Goal: Task Accomplishment & Management: Manage account settings

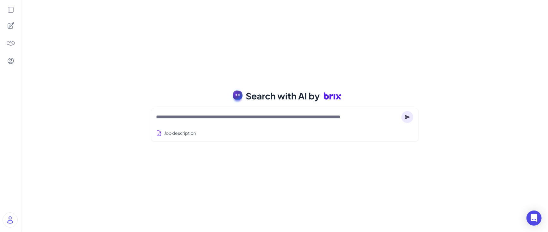
click at [235, 115] on textarea at bounding box center [277, 117] width 242 height 8
type textarea "*"
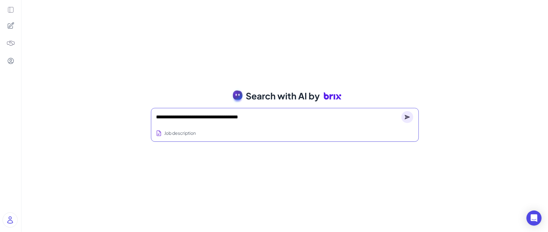
type textarea "**********"
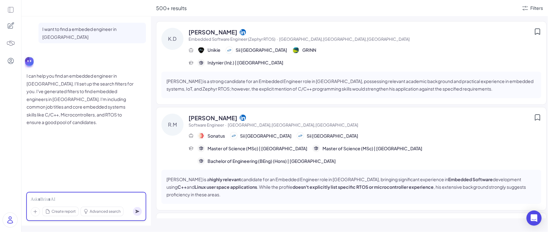
click at [100, 199] on div at bounding box center [86, 199] width 111 height 7
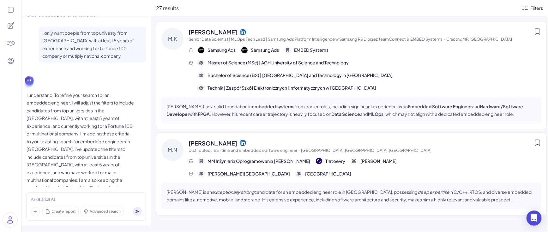
click at [333, 13] on div "27 results Filters" at bounding box center [349, 8] width 397 height 16
click at [333, 10] on div "Filters" at bounding box center [536, 8] width 13 height 7
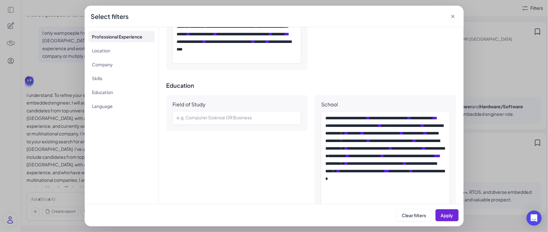
scroll to position [511, 0]
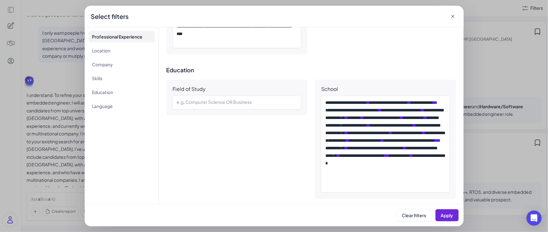
click at [333, 16] on icon at bounding box center [453, 16] width 6 height 6
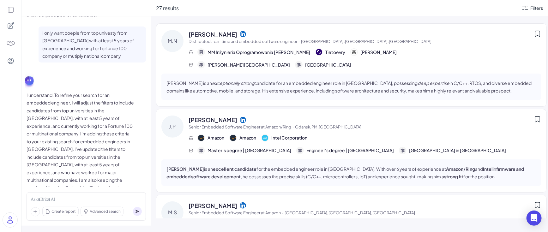
scroll to position [0, 0]
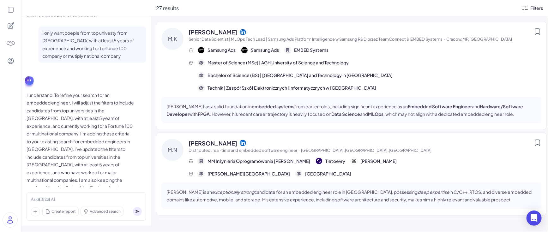
click at [333, 7] on div "Filters" at bounding box center [536, 8] width 13 height 7
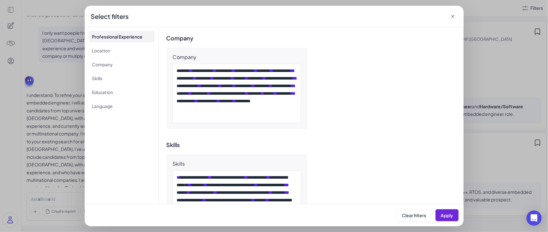
scroll to position [340, 0]
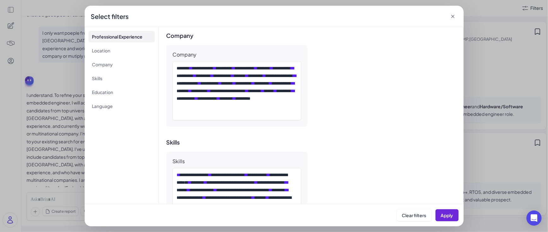
click at [333, 17] on icon at bounding box center [452, 16] width 3 height 3
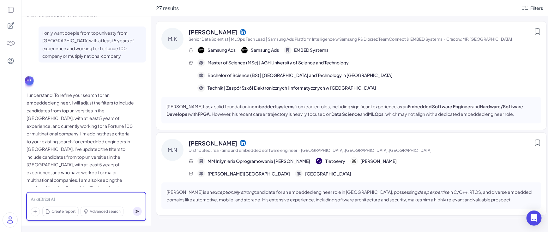
click at [96, 200] on div at bounding box center [86, 199] width 111 height 7
click at [94, 200] on div "**********" at bounding box center [86, 199] width 111 height 7
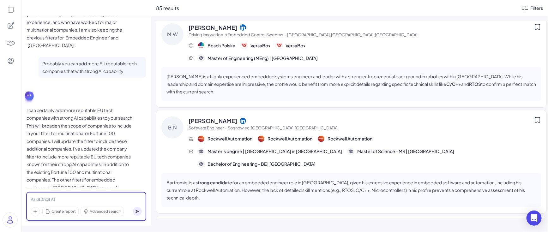
scroll to position [0, 0]
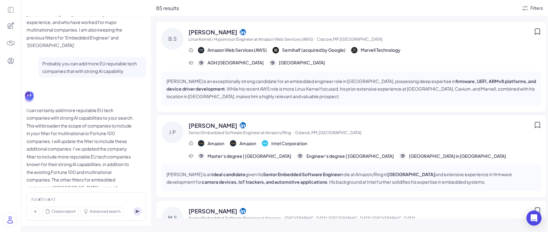
click at [333, 46] on div "Amazon Web Services (AWS) Semihalf (acquired by Google) Marvell Technology" at bounding box center [364, 50] width 353 height 8
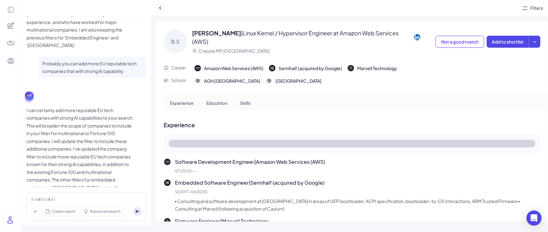
click at [160, 9] on icon at bounding box center [160, 8] width 6 height 6
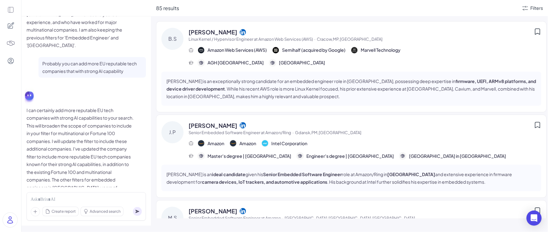
click at [333, 34] on icon at bounding box center [537, 32] width 8 height 8
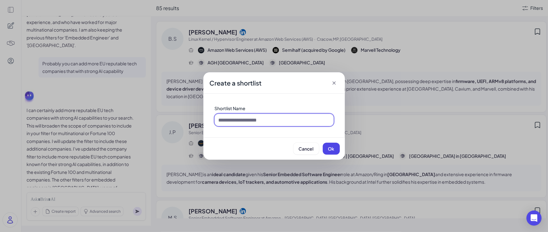
click at [314, 118] on input at bounding box center [274, 120] width 119 height 12
type input "**********"
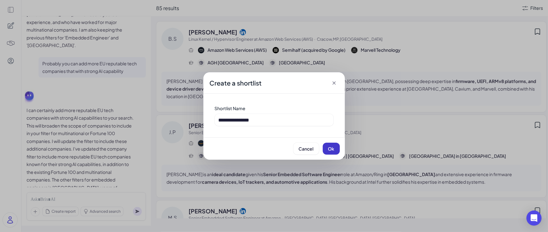
click at [325, 151] on button "Ok" at bounding box center [331, 149] width 17 height 12
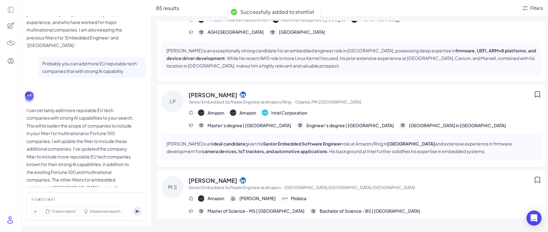
scroll to position [35, 0]
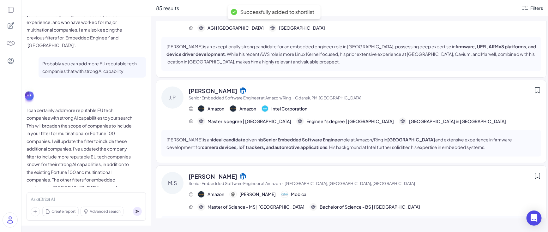
click at [333, 89] on icon at bounding box center [537, 90] width 8 height 8
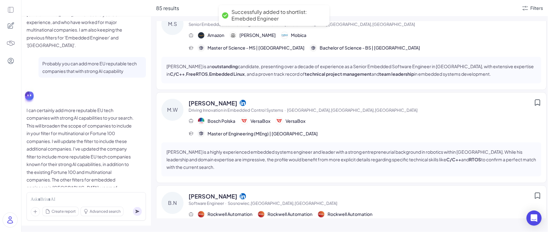
scroll to position [33, 0]
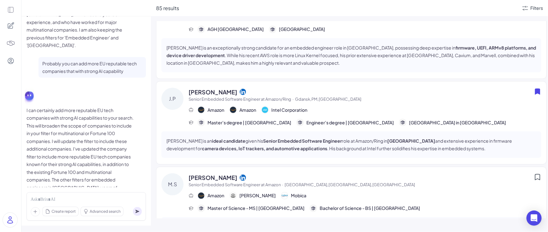
click at [333, 112] on div "Amazon Amazon Intel Corporation" at bounding box center [364, 110] width 353 height 8
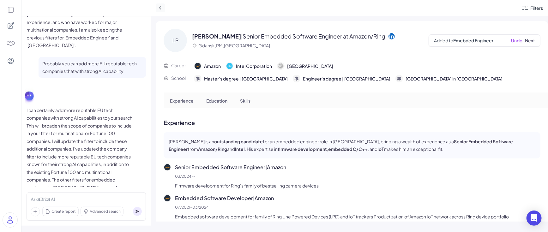
click at [159, 9] on icon at bounding box center [160, 8] width 6 height 6
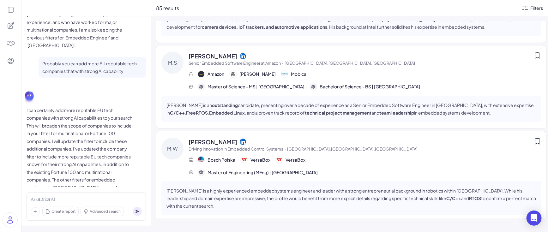
click at [333, 142] on icon at bounding box center [537, 142] width 8 height 8
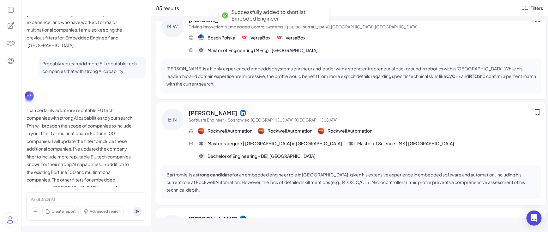
click at [333, 116] on div at bounding box center [537, 116] width 8 height 15
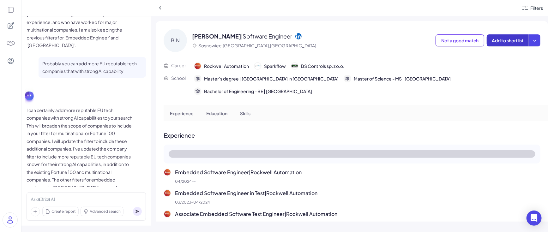
click at [333, 39] on span "Add to shortlist" at bounding box center [507, 41] width 32 height 6
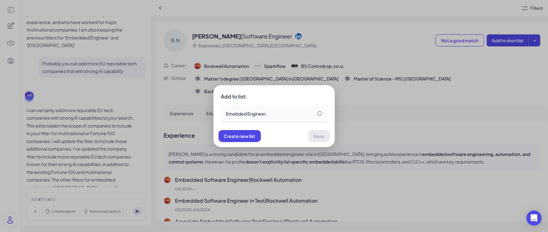
click at [274, 117] on div "Emebded Engineer" at bounding box center [274, 113] width 106 height 17
click at [325, 132] on button "Save" at bounding box center [318, 136] width 21 height 12
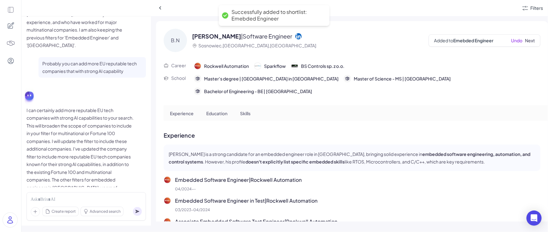
click at [12, 12] on icon at bounding box center [10, 9] width 7 height 7
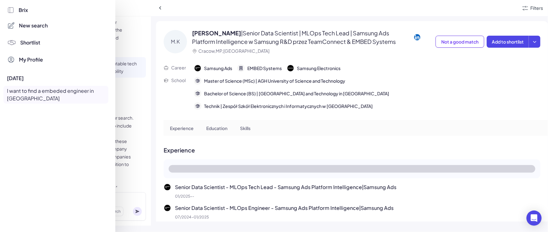
click at [30, 44] on span "Shortlist" at bounding box center [31, 43] width 20 height 8
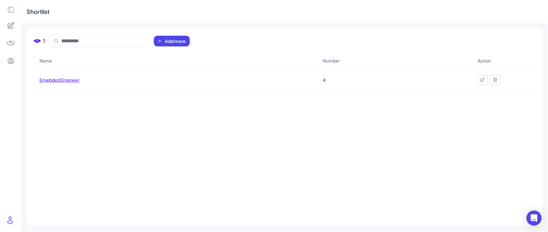
click at [67, 80] on span "Emebded Engineer" at bounding box center [59, 80] width 40 height 6
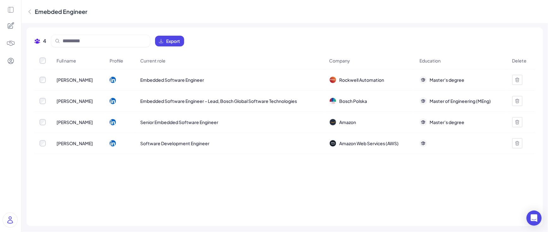
click at [10, 9] on icon at bounding box center [10, 9] width 7 height 7
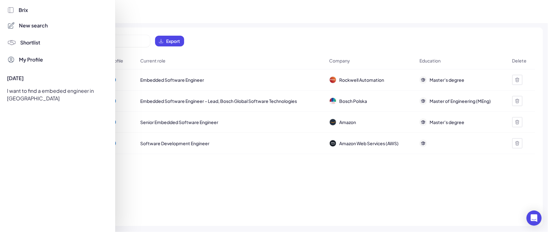
click at [36, 27] on span "New search" at bounding box center [33, 26] width 29 height 8
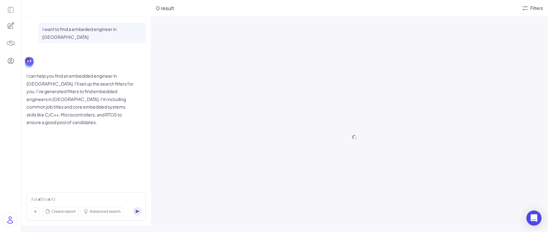
scroll to position [258, 0]
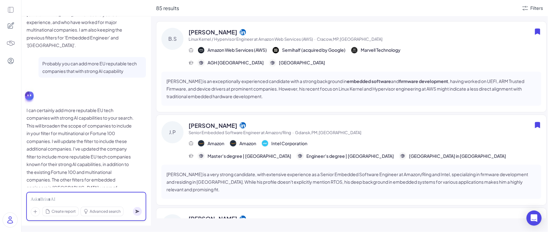
click at [63, 198] on div at bounding box center [86, 199] width 111 height 7
click at [54, 199] on div "**********" at bounding box center [86, 196] width 111 height 13
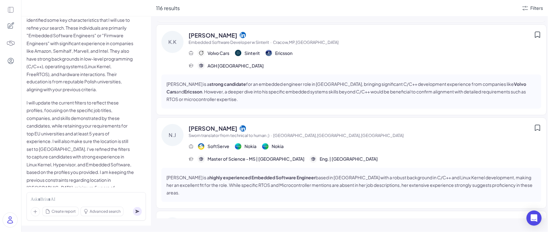
scroll to position [277, 0]
click at [333, 130] on icon at bounding box center [537, 128] width 5 height 6
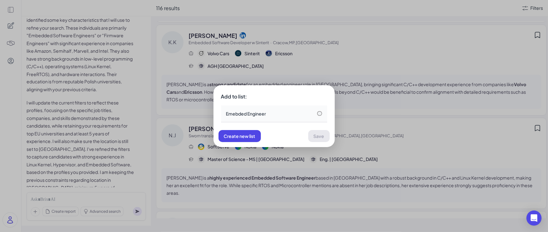
click at [269, 114] on div "Emebded Engineer" at bounding box center [274, 113] width 96 height 6
click at [316, 140] on button "Save" at bounding box center [318, 136] width 21 height 12
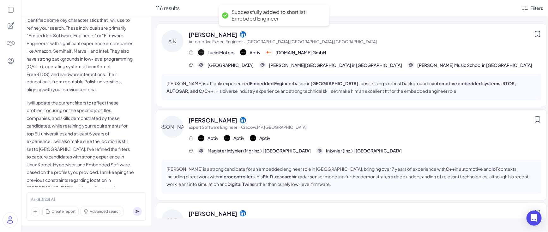
scroll to position [515, 0]
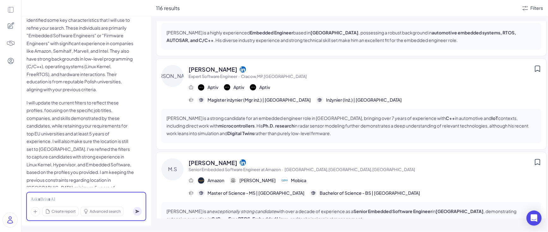
click at [106, 200] on div at bounding box center [86, 199] width 111 height 7
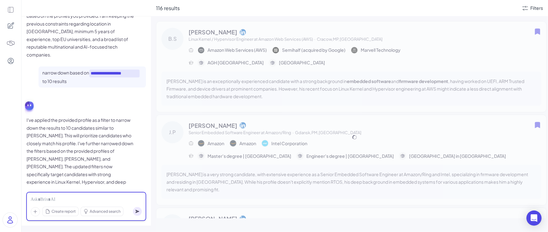
scroll to position [696, 0]
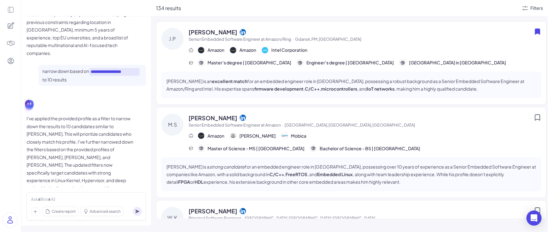
click at [333, 11] on div "Filters" at bounding box center [531, 8] width 21 height 8
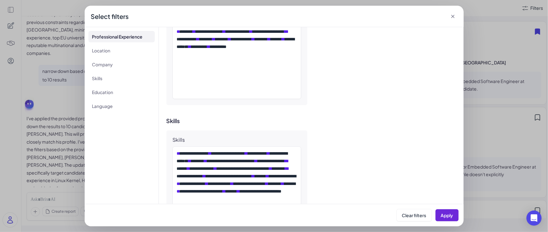
scroll to position [401, 0]
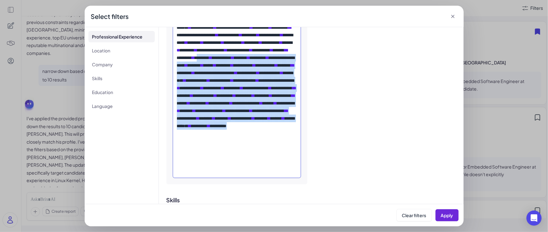
drag, startPoint x: 289, startPoint y: 175, endPoint x: 227, endPoint y: 76, distance: 116.9
click at [227, 76] on div "**********" at bounding box center [237, 95] width 120 height 159
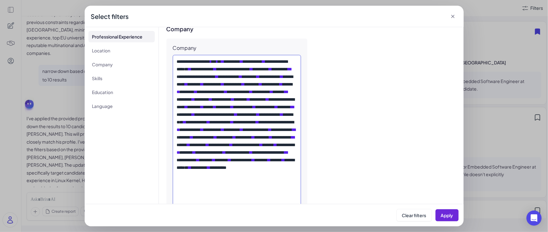
click at [251, 93] on div "**********" at bounding box center [237, 137] width 120 height 159
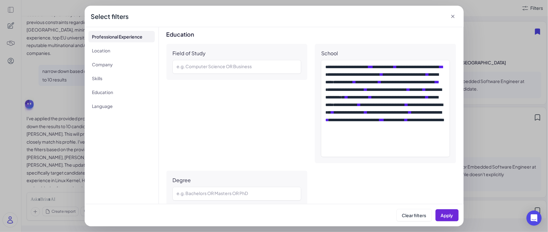
scroll to position [688, 0]
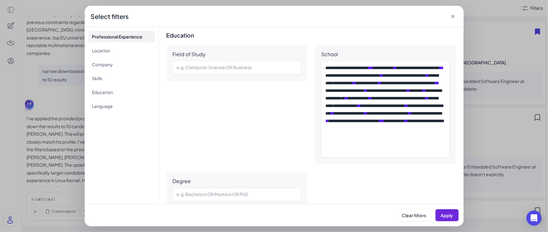
click at [333, 183] on div "**********" at bounding box center [310, 126] width 289 height 163
click at [278, 195] on div at bounding box center [237, 195] width 120 height 8
click at [333, 215] on button "Apply" at bounding box center [446, 215] width 23 height 12
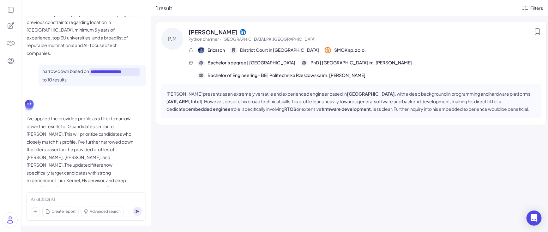
click at [333, 13] on div "1 result Filters" at bounding box center [349, 8] width 397 height 16
click at [333, 9] on div "Filters" at bounding box center [536, 8] width 13 height 7
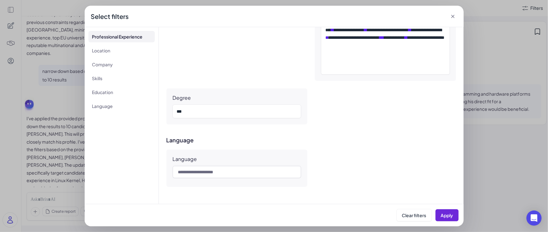
scroll to position [737, 0]
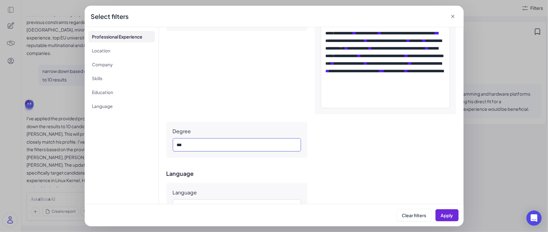
click at [203, 147] on div "***" at bounding box center [237, 145] width 120 height 8
click at [333, 215] on span "Apply" at bounding box center [447, 215] width 12 height 6
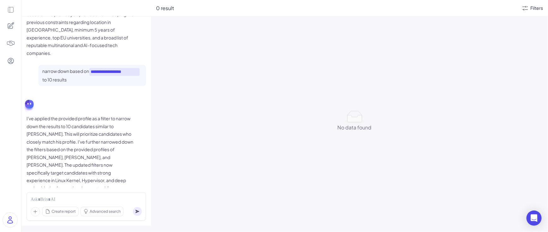
click at [333, 8] on div "Filters" at bounding box center [536, 8] width 13 height 7
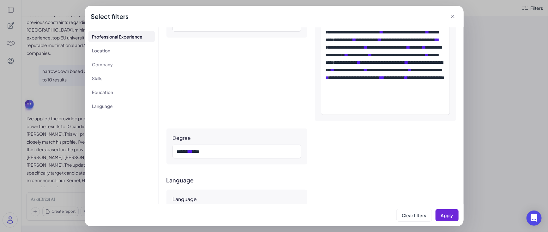
scroll to position [729, 0]
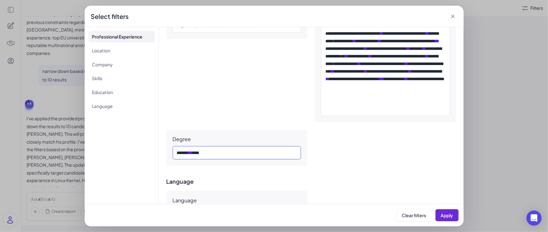
click at [221, 154] on div "****** *** ***" at bounding box center [237, 153] width 120 height 8
copy div "****** *** ***"
click at [333, 214] on span "Apply" at bounding box center [447, 215] width 12 height 6
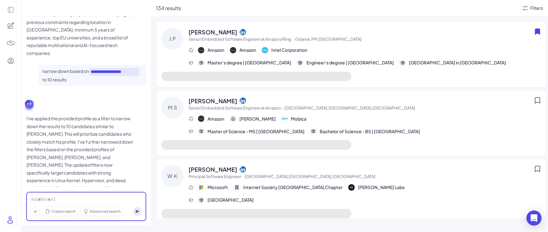
click at [64, 200] on div at bounding box center [86, 199] width 111 height 7
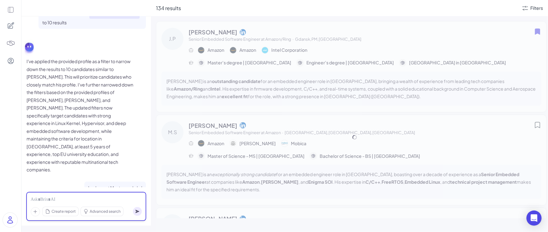
scroll to position [807, 0]
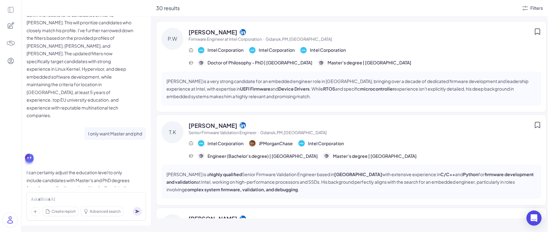
click at [246, 32] on icon at bounding box center [243, 32] width 6 height 6
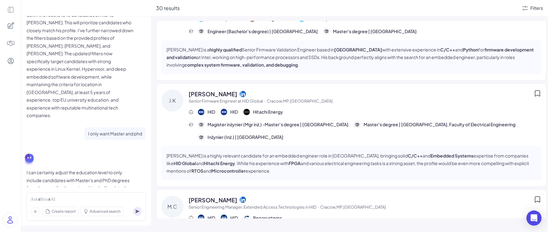
scroll to position [0, 0]
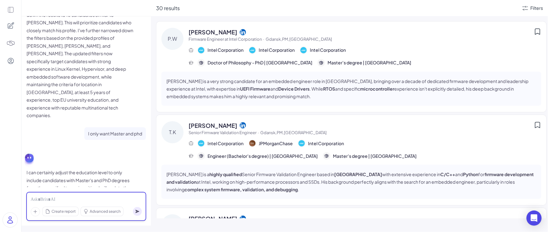
click at [99, 197] on div at bounding box center [86, 199] width 111 height 7
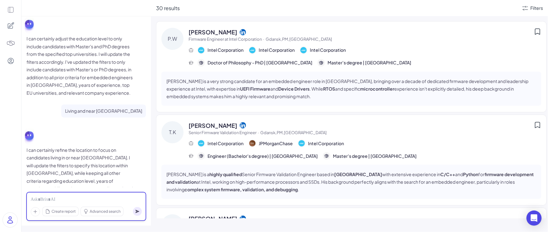
scroll to position [942, 0]
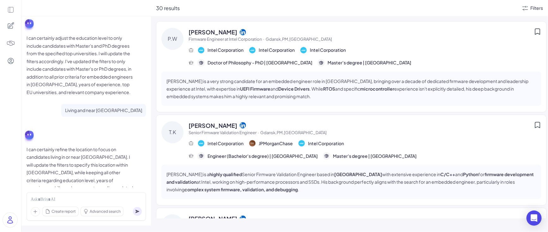
click at [333, 6] on div "Filters" at bounding box center [536, 8] width 13 height 7
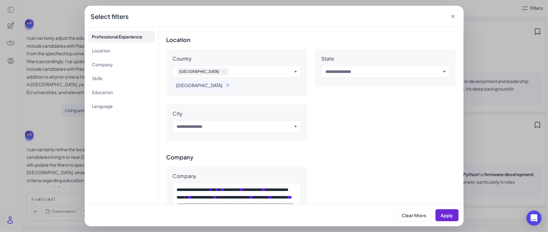
scroll to position [232, 0]
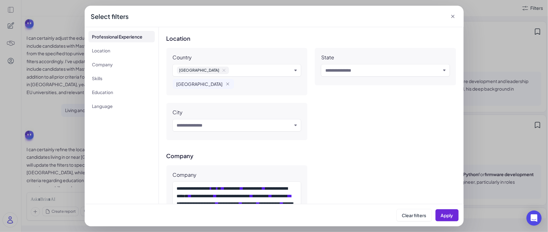
click at [333, 17] on icon at bounding box center [453, 16] width 6 height 6
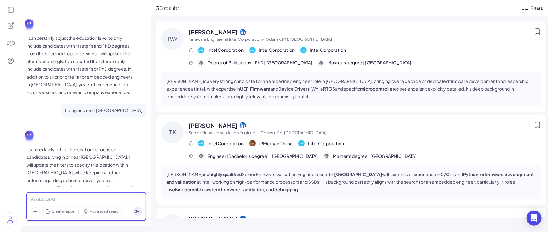
click at [76, 202] on div at bounding box center [86, 199] width 111 height 7
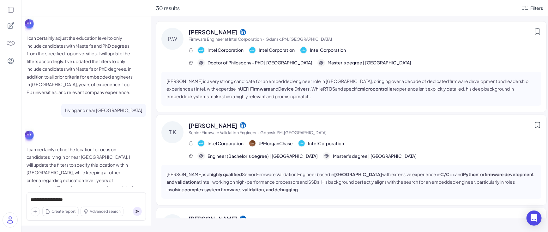
click at [71, 146] on p "I can certainly refine the location to focus on candidates living in or near [G…" at bounding box center [80, 192] width 107 height 93
copy p "criteria"
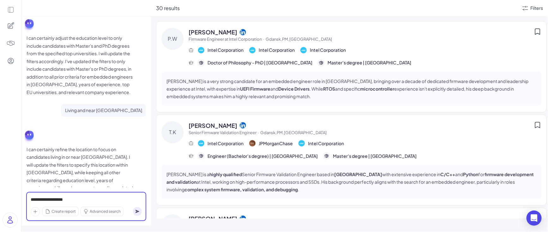
click at [84, 200] on div "**********" at bounding box center [86, 199] width 111 height 7
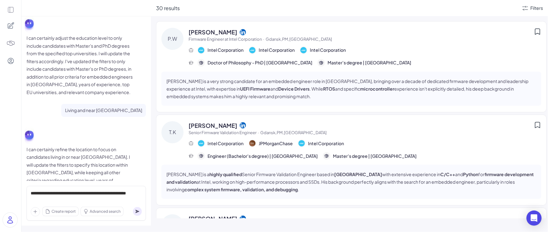
click at [104, 106] on p "Living and near [GEOGRAPHIC_DATA]" at bounding box center [103, 110] width 77 height 8
copy div "Living and near [GEOGRAPHIC_DATA]"
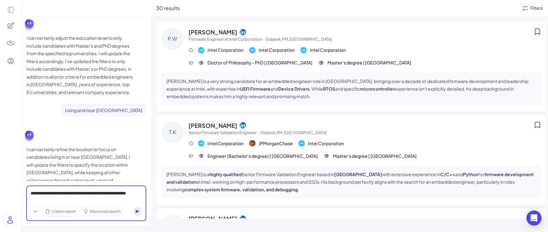
click at [62, 199] on div "**********" at bounding box center [86, 196] width 111 height 13
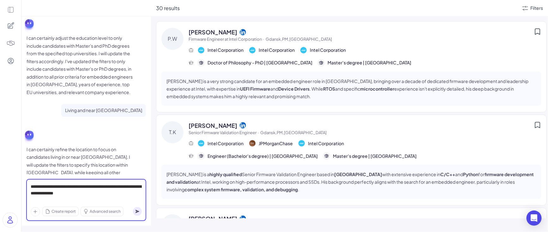
click at [64, 194] on div "**********" at bounding box center [86, 193] width 111 height 20
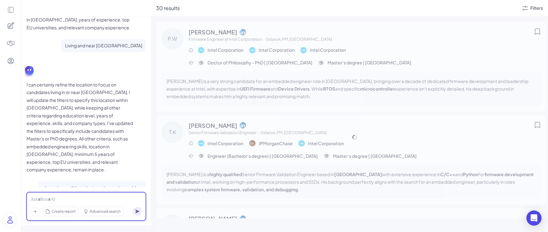
scroll to position [1069, 0]
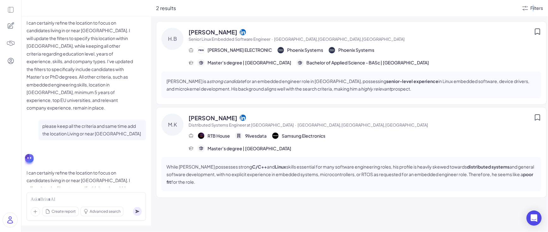
click at [333, 6] on div "Filters" at bounding box center [536, 8] width 13 height 7
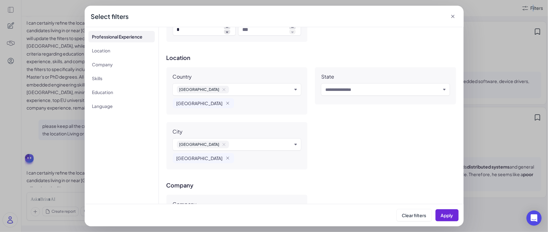
scroll to position [228, 0]
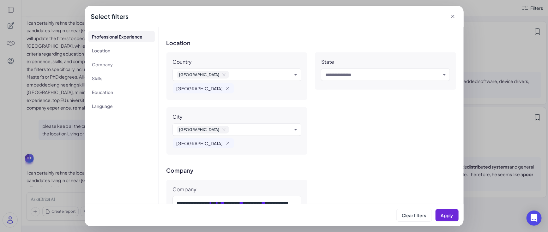
click at [333, 16] on icon at bounding box center [452, 16] width 3 height 3
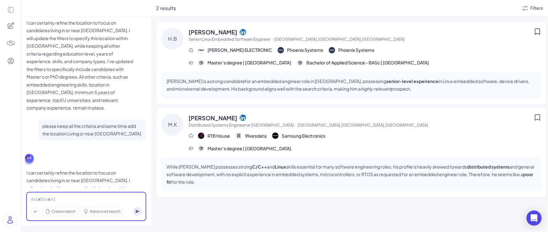
click at [108, 196] on div at bounding box center [86, 199] width 111 height 7
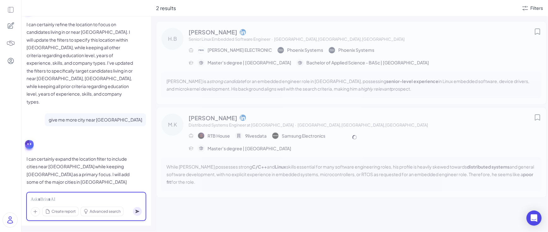
scroll to position [1218, 0]
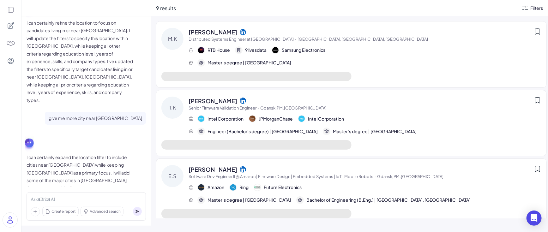
click at [333, 9] on div "Filters" at bounding box center [536, 8] width 13 height 7
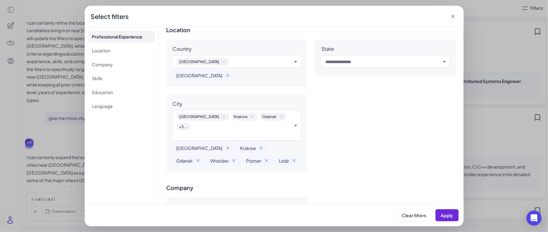
scroll to position [252, 0]
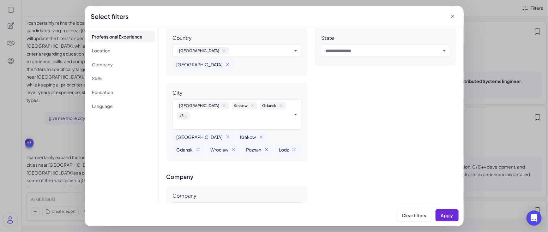
click at [333, 15] on icon at bounding box center [453, 16] width 6 height 6
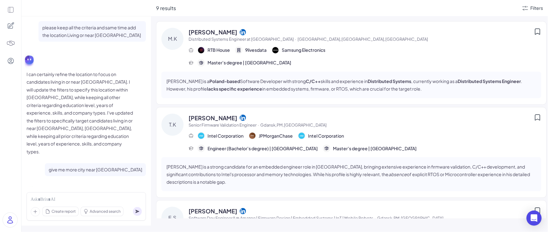
scroll to position [1165, 0]
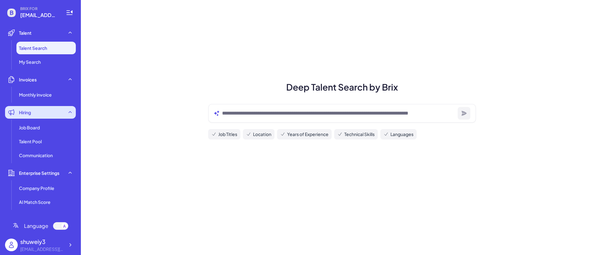
click at [40, 114] on div "Hiring" at bounding box center [40, 112] width 71 height 13
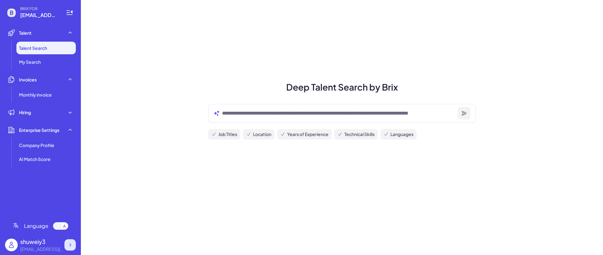
click at [69, 239] on div at bounding box center [69, 244] width 11 height 11
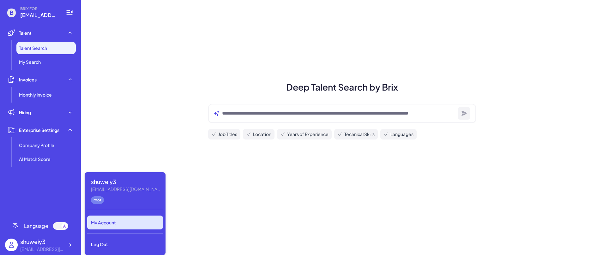
click at [138, 221] on div "My Account" at bounding box center [125, 223] width 76 height 14
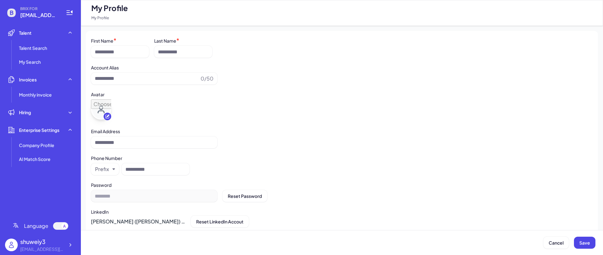
type input "********"
type input "**********"
click at [76, 246] on div "BRIX FOR shuweiy3@gmail.com Talent Talent Search My Search Invoices Monthly inv…" at bounding box center [40, 127] width 81 height 255
click at [63, 250] on div "shuweiy3@gmail.com" at bounding box center [42, 249] width 44 height 7
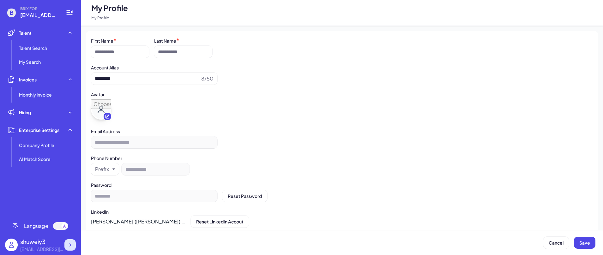
click at [69, 250] on div at bounding box center [69, 244] width 11 height 11
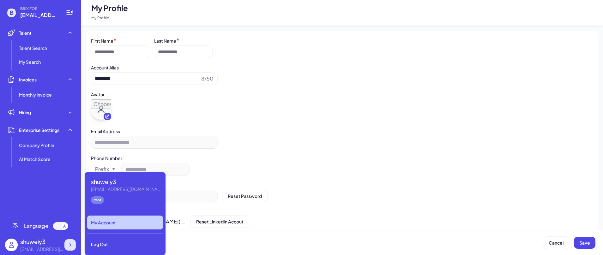
click at [74, 248] on div at bounding box center [69, 244] width 11 height 11
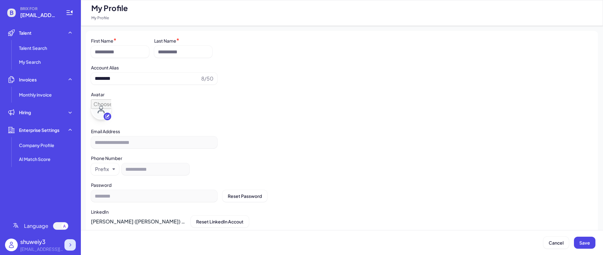
click at [74, 247] on div at bounding box center [69, 244] width 11 height 11
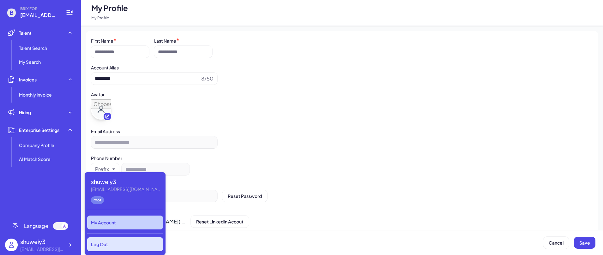
click at [119, 250] on div "Log Out" at bounding box center [125, 244] width 76 height 14
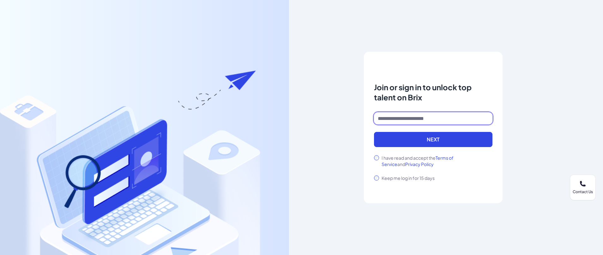
click at [395, 120] on input at bounding box center [433, 118] width 118 height 12
click at [381, 121] on input at bounding box center [433, 118] width 118 height 12
type input "**********"
click at [374, 132] on button "Next" at bounding box center [433, 139] width 118 height 15
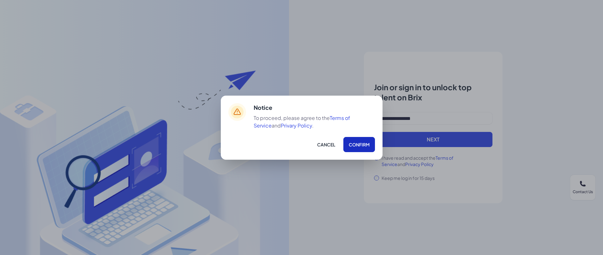
click at [356, 145] on button "Confirm" at bounding box center [359, 144] width 32 height 15
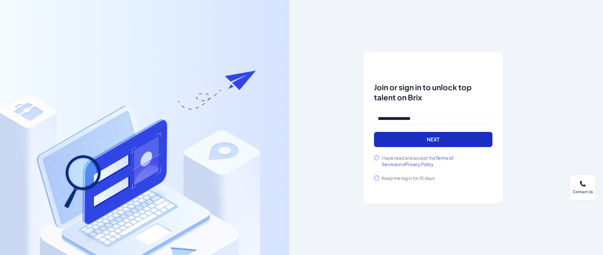
click at [396, 134] on button "Next" at bounding box center [433, 139] width 118 height 15
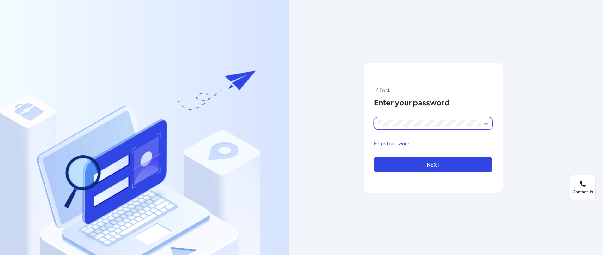
click at [374, 157] on button "Next" at bounding box center [433, 164] width 118 height 15
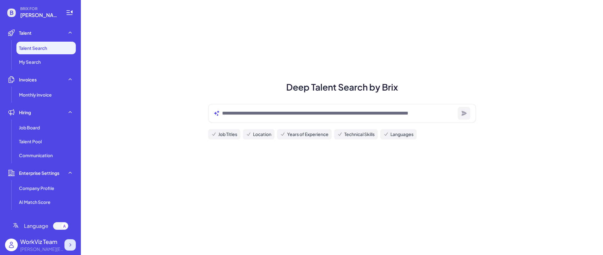
click at [68, 247] on icon at bounding box center [70, 245] width 6 height 6
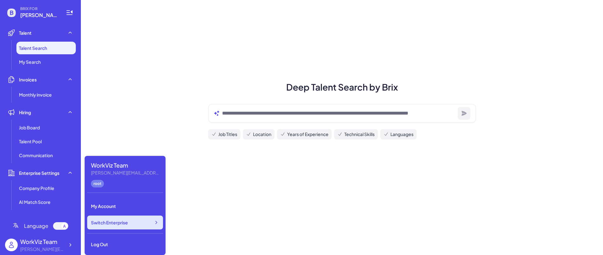
click at [114, 228] on div "Switch Enterprise" at bounding box center [125, 223] width 76 height 14
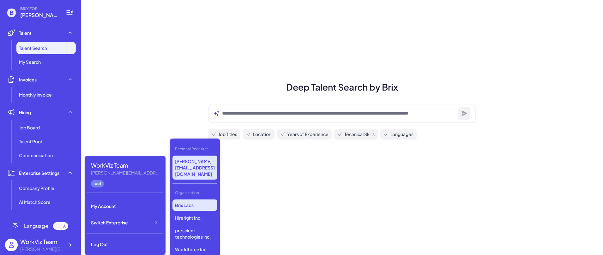
click at [196, 199] on p "Brix Labs" at bounding box center [194, 204] width 45 height 11
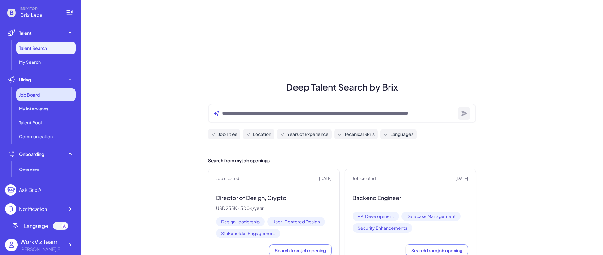
click at [49, 98] on div "Job Board" at bounding box center [45, 94] width 59 height 13
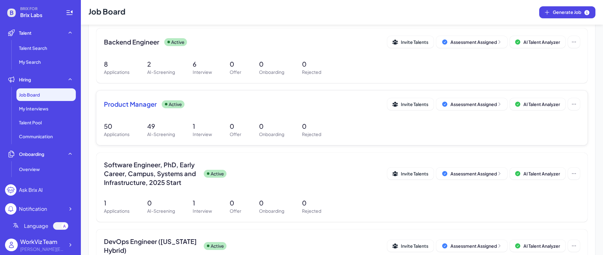
scroll to position [187, 0]
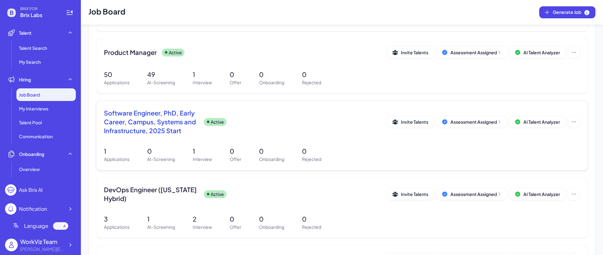
click at [171, 126] on span "Software Engineer, PhD, Early Career, Campus, Systems and Infrastructure, 2025 …" at bounding box center [151, 122] width 95 height 27
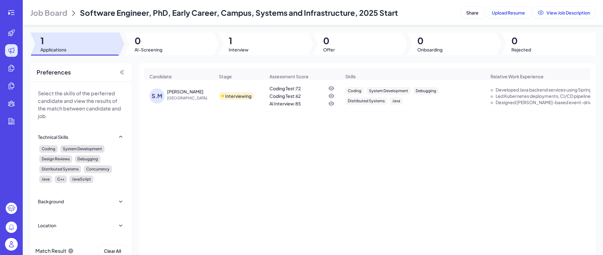
click at [175, 96] on span "[GEOGRAPHIC_DATA]" at bounding box center [190, 98] width 47 height 6
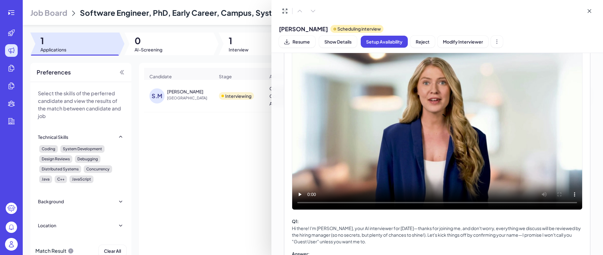
scroll to position [269, 0]
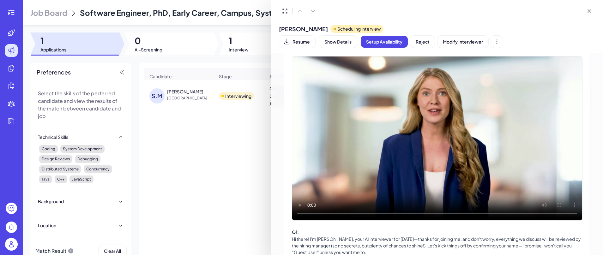
click at [375, 131] on video at bounding box center [437, 139] width 290 height 164
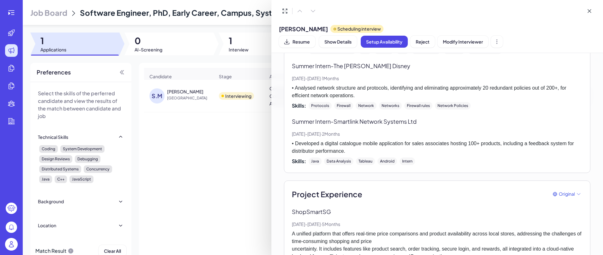
scroll to position [1167, 0]
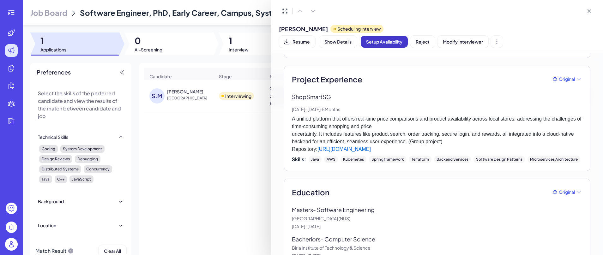
click at [402, 39] on span "Setup Availability" at bounding box center [384, 42] width 36 height 6
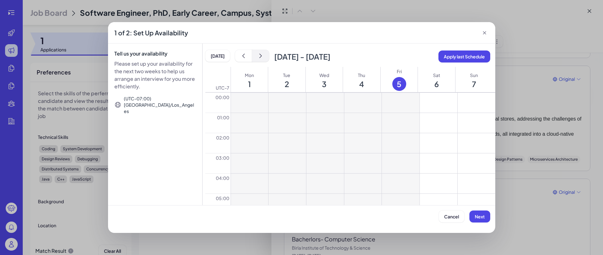
click at [254, 56] on button "show next" at bounding box center [260, 56] width 17 height 12
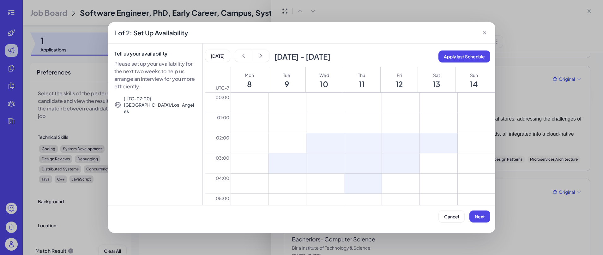
drag, startPoint x: 327, startPoint y: 172, endPoint x: 441, endPoint y: 193, distance: 115.3
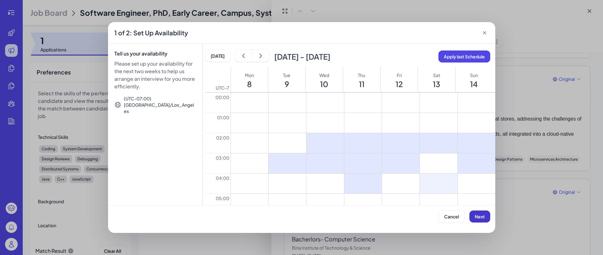
click at [483, 216] on span "Next" at bounding box center [479, 217] width 10 height 6
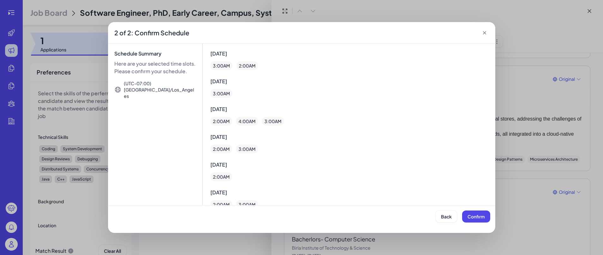
scroll to position [4, 0]
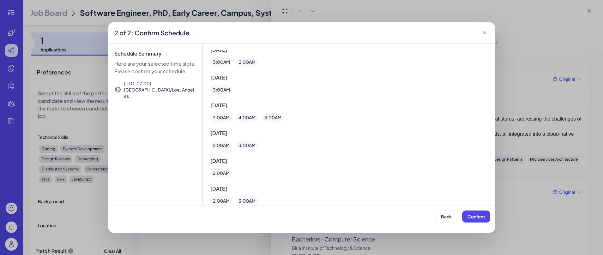
click at [486, 33] on icon at bounding box center [484, 33] width 6 height 6
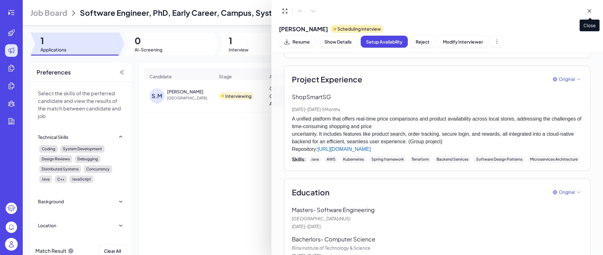
click at [590, 12] on icon at bounding box center [588, 10] width 3 height 3
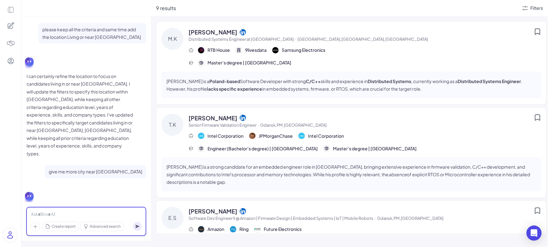
click at [85, 214] on div at bounding box center [86, 214] width 111 height 7
